Goal: Task Accomplishment & Management: Manage account settings

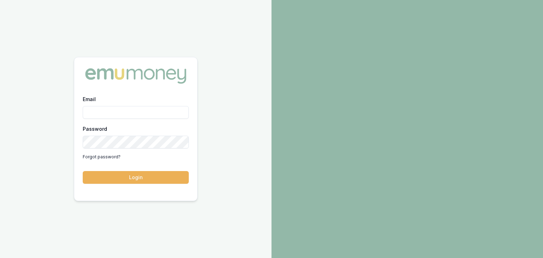
click at [100, 114] on input "Email" at bounding box center [136, 112] width 106 height 13
type input "baron.ketterman@emumoney.com.au"
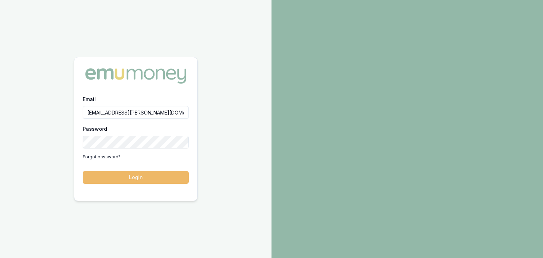
click at [148, 176] on button "Login" at bounding box center [136, 177] width 106 height 13
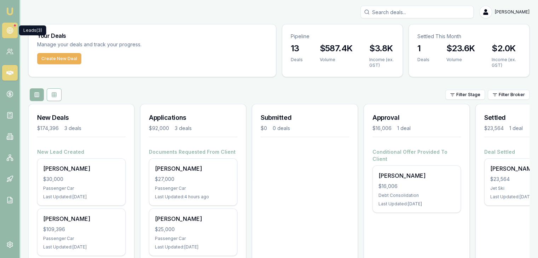
click at [7, 30] on icon at bounding box center [9, 30] width 7 height 7
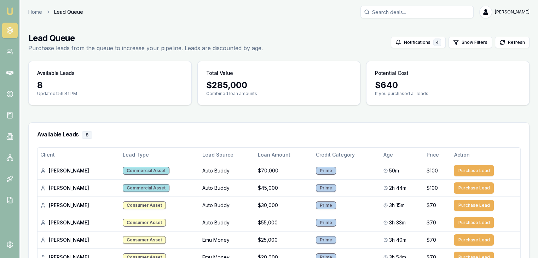
scroll to position [71, 0]
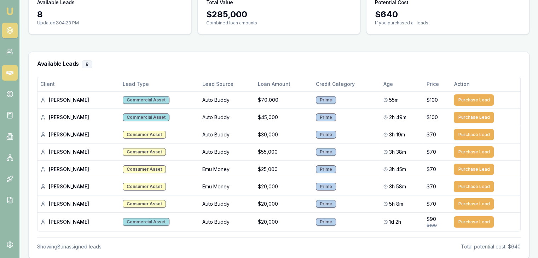
click at [7, 73] on icon at bounding box center [9, 73] width 7 height 4
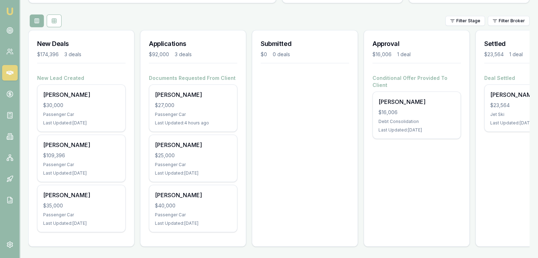
scroll to position [78, 0]
